Goal: Obtain resource: Obtain resource

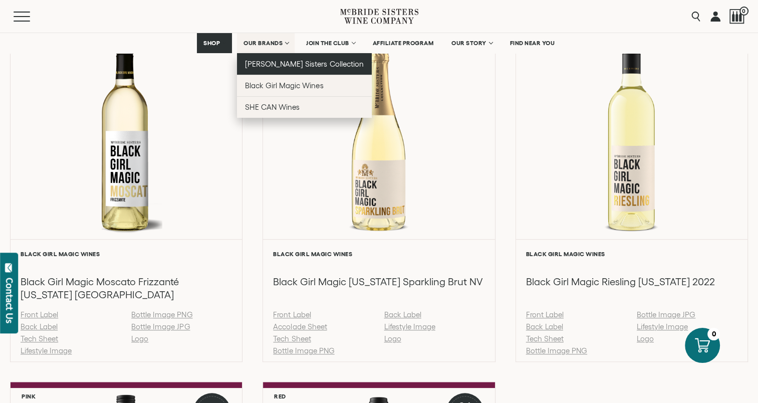
click at [258, 69] on link "[PERSON_NAME] Sisters Collection" at bounding box center [304, 64] width 135 height 22
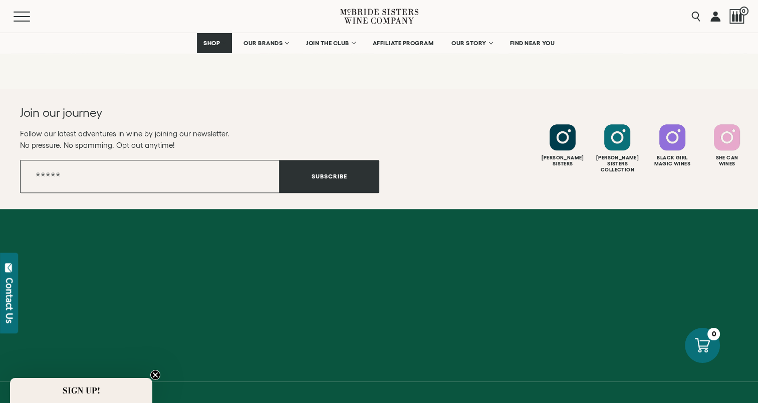
scroll to position [4548, 0]
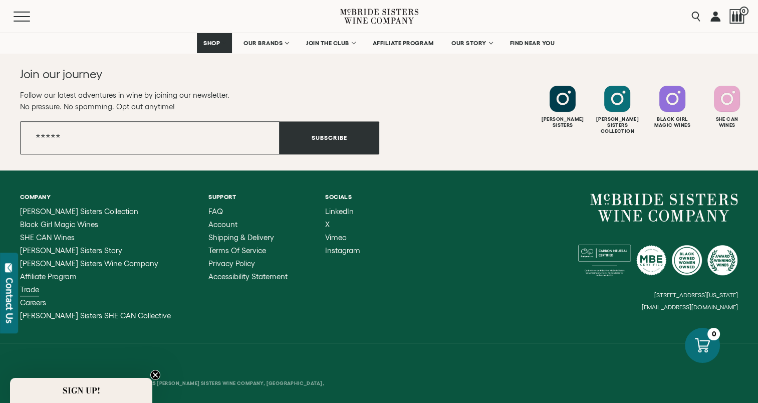
click at [29, 285] on span "Trade" at bounding box center [29, 289] width 19 height 9
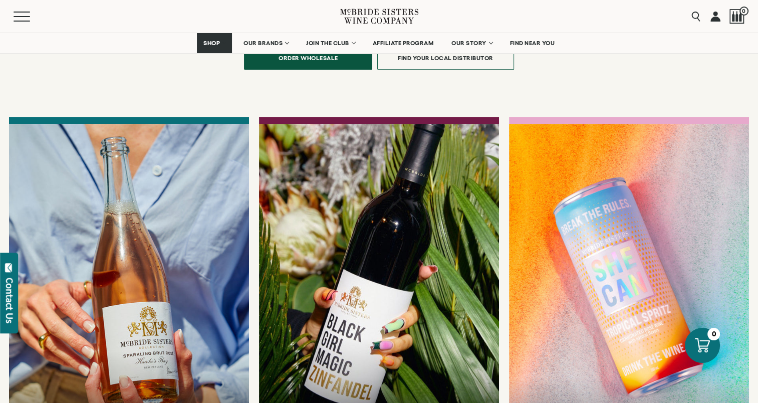
scroll to position [801, 0]
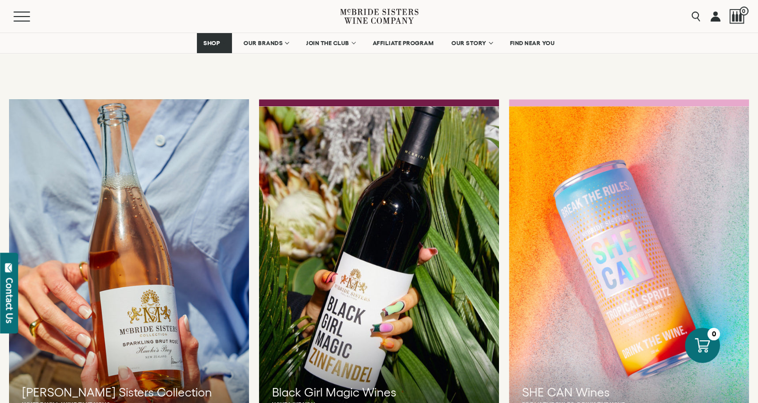
click at [93, 289] on div at bounding box center [129, 277] width 264 height 376
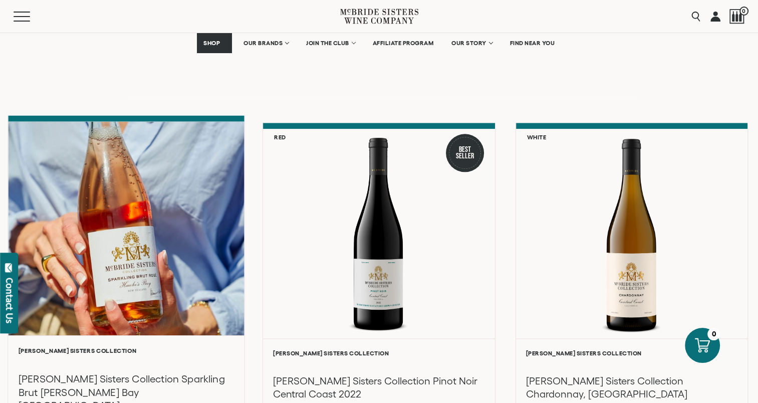
scroll to position [1202, 0]
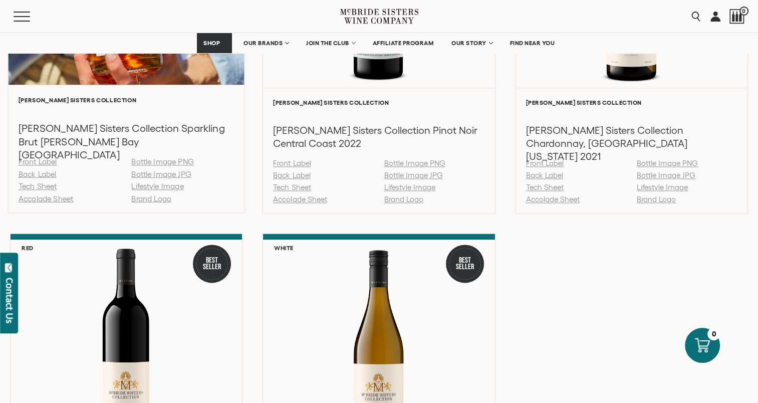
click at [52, 188] on link "Tech Sheet" at bounding box center [38, 186] width 39 height 9
click at [48, 198] on link "Accolade Sheet" at bounding box center [46, 198] width 55 height 9
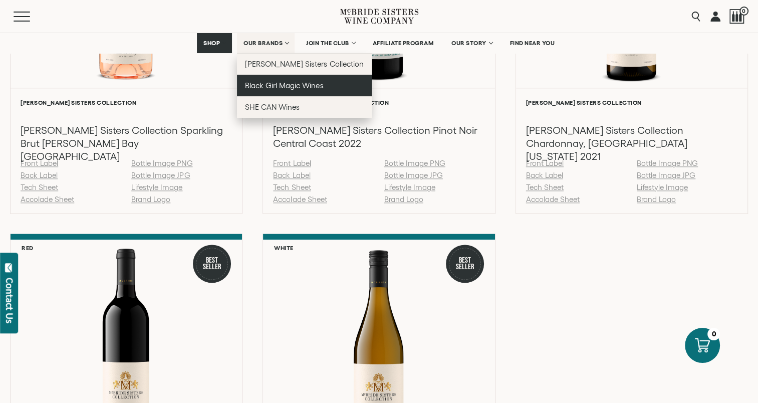
click at [284, 87] on span "Black Girl Magic Wines" at bounding box center [284, 85] width 78 height 9
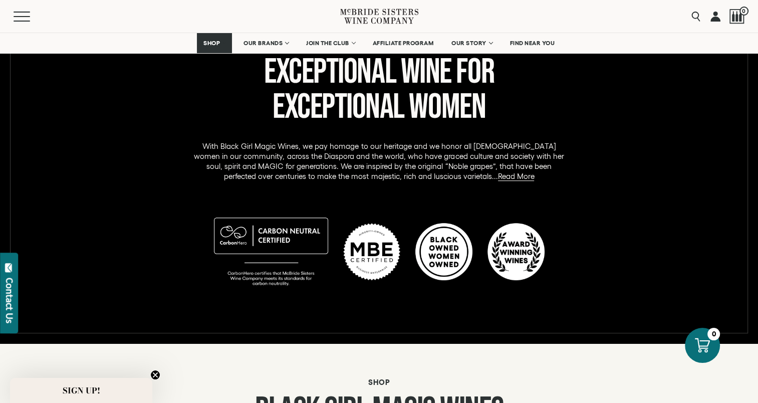
scroll to position [451, 0]
